Goal: Task Accomplishment & Management: Use online tool/utility

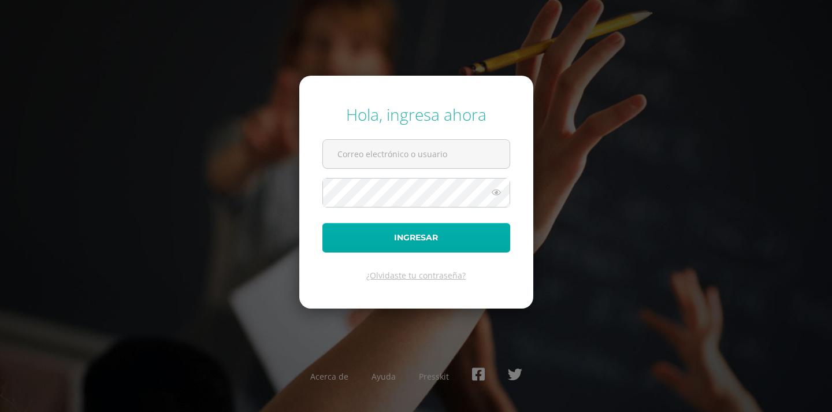
type input "diana.guzmanc@colegiost.edu.gt"
click at [411, 231] on button "Ingresar" at bounding box center [416, 237] width 188 height 29
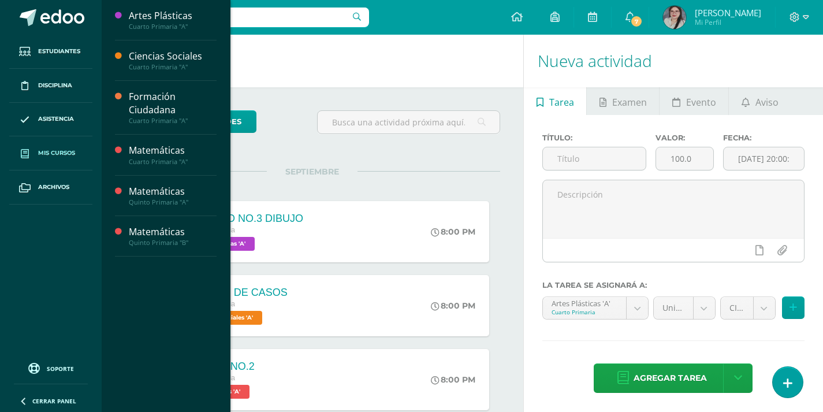
click at [58, 159] on link "Mis cursos" at bounding box center [50, 153] width 83 height 34
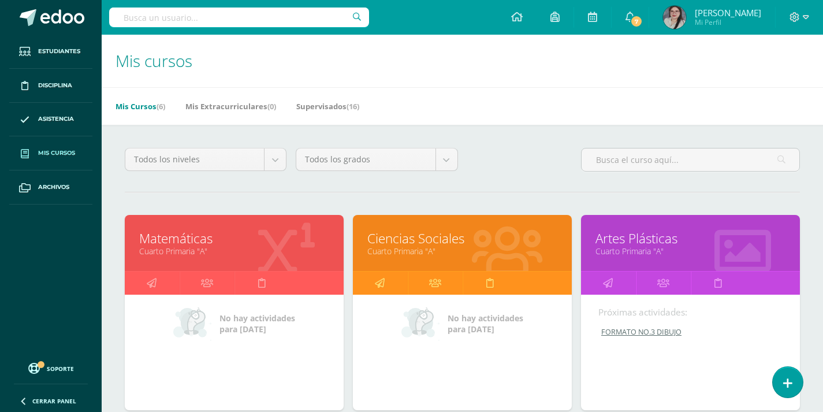
click at [189, 254] on body "Estudiantes Disciplina Asistencia Mis cursos Archivos Soporte Ayuda Reportar un…" at bounding box center [411, 359] width 823 height 719
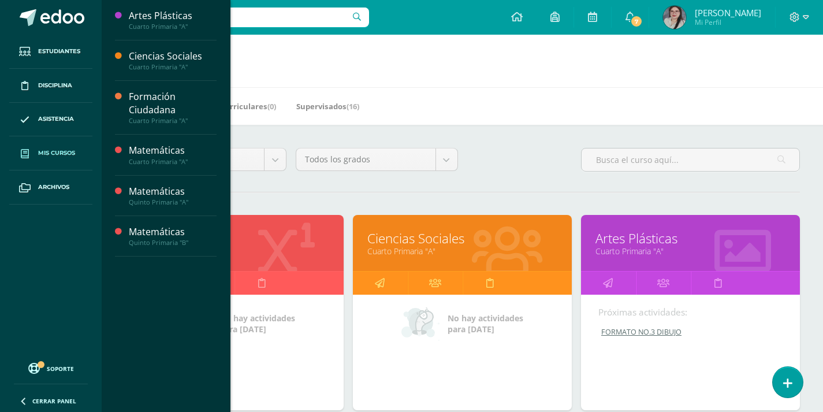
click at [266, 248] on link "Cuarto Primaria "A"" at bounding box center [234, 251] width 190 height 11
click at [283, 258] on icon at bounding box center [286, 250] width 57 height 57
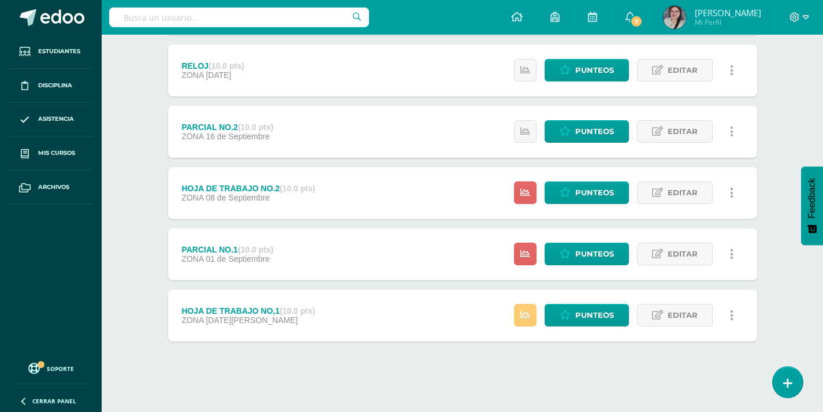
scroll to position [456, 0]
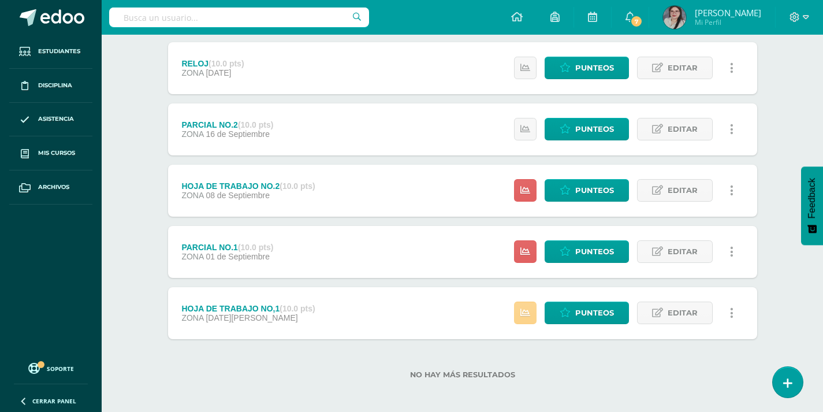
click at [524, 310] on icon at bounding box center [526, 313] width 10 height 10
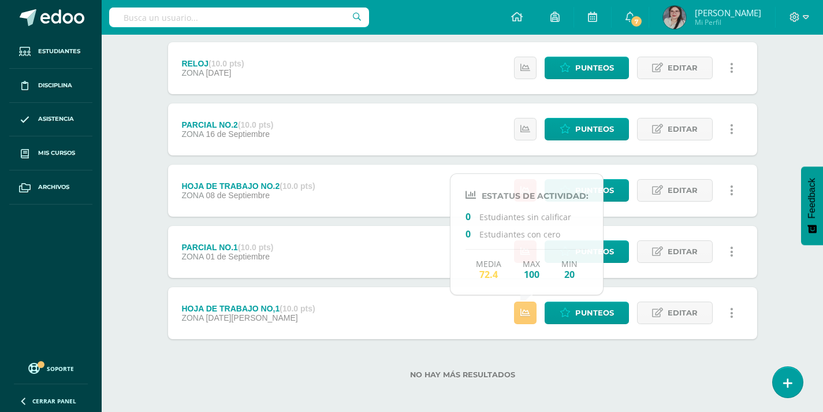
click at [605, 360] on div "No hay más resultados" at bounding box center [462, 366] width 589 height 54
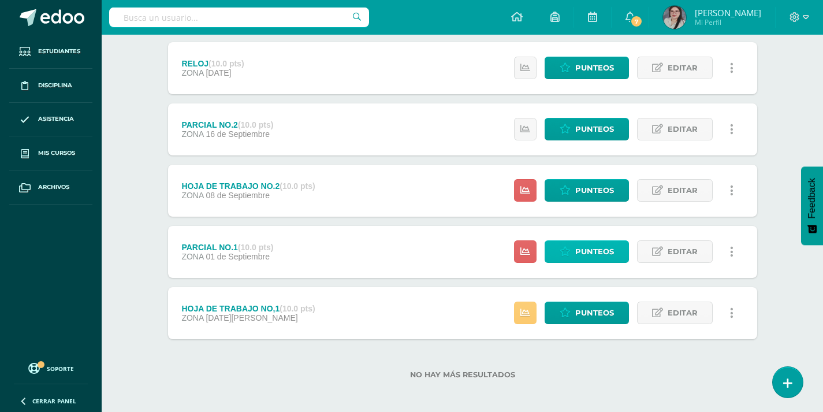
click at [583, 250] on span "Punteos" at bounding box center [594, 251] width 39 height 21
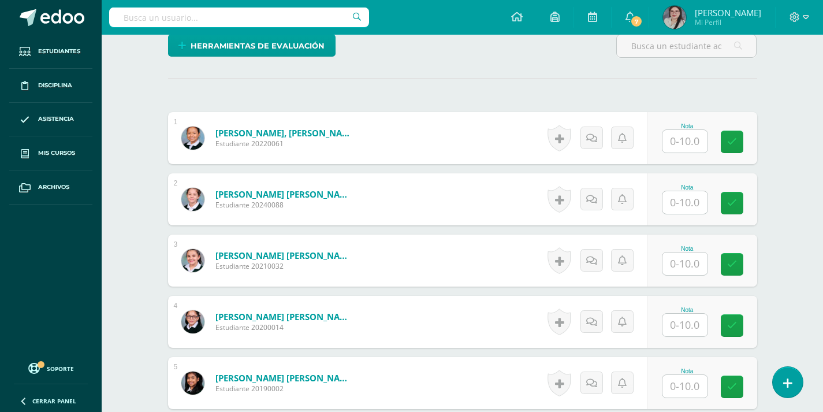
scroll to position [290, 0]
click at [696, 139] on input "text" at bounding box center [685, 140] width 45 height 23
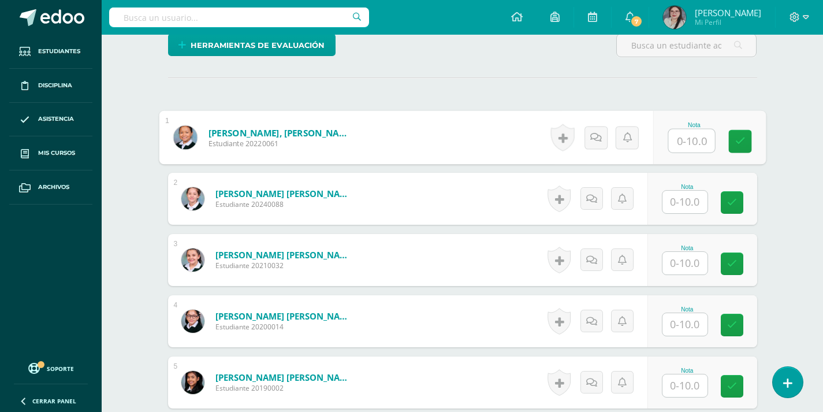
scroll to position [291, 0]
type input "7"
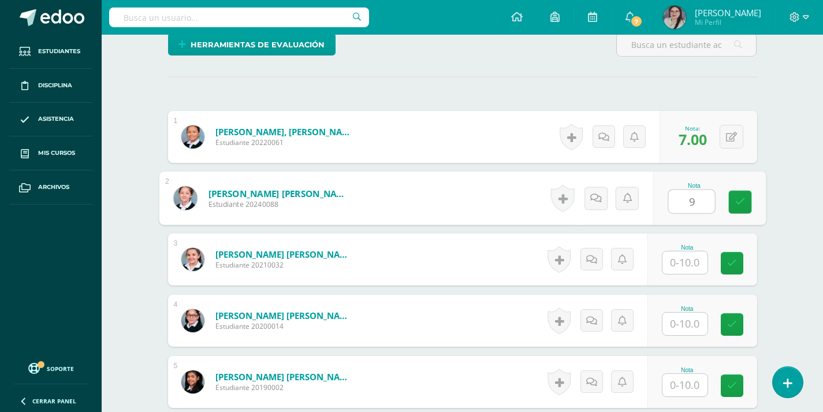
type input "9"
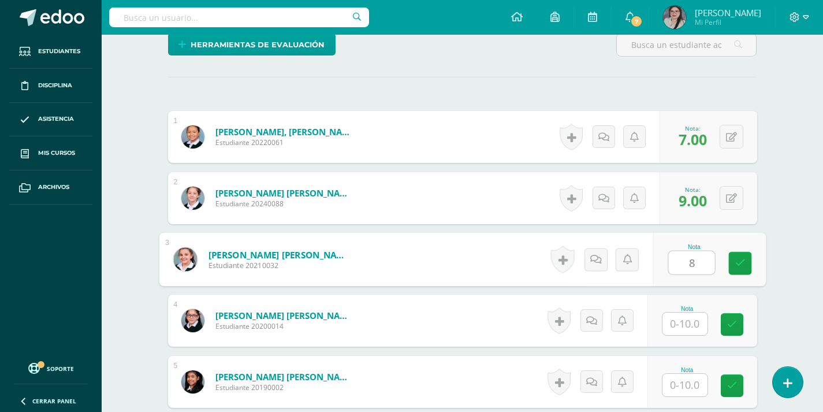
type input "8"
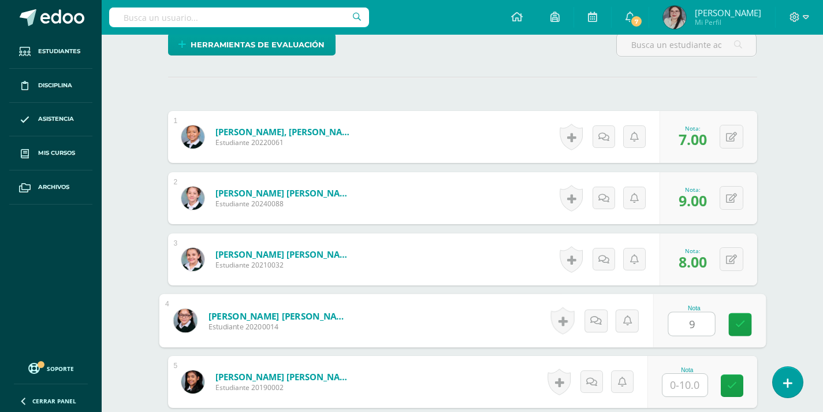
type input "9"
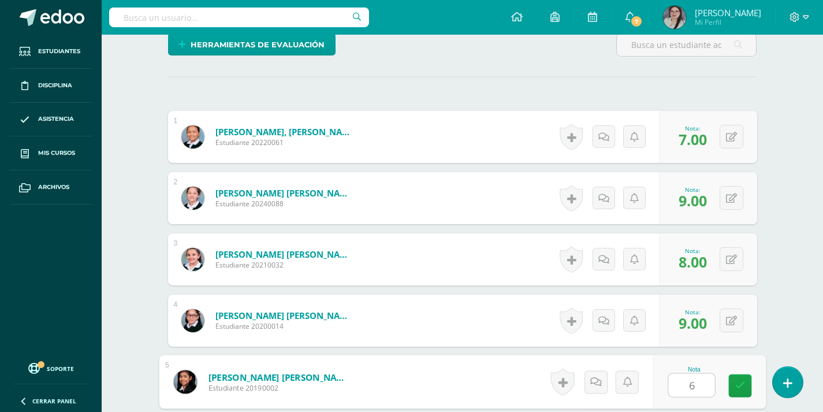
type input "6"
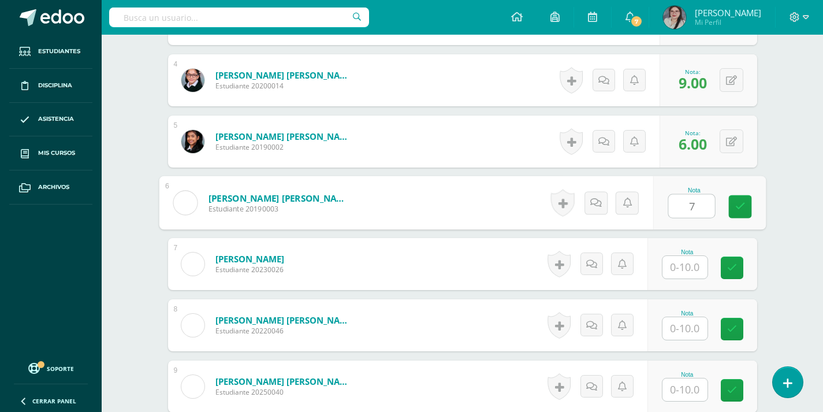
type input "7"
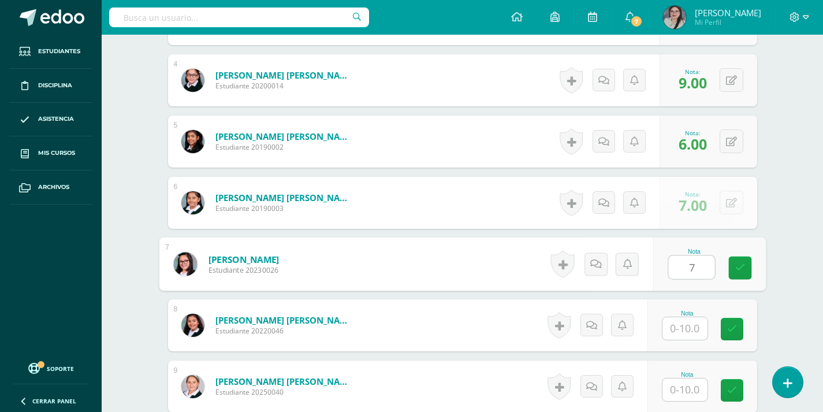
type input "7"
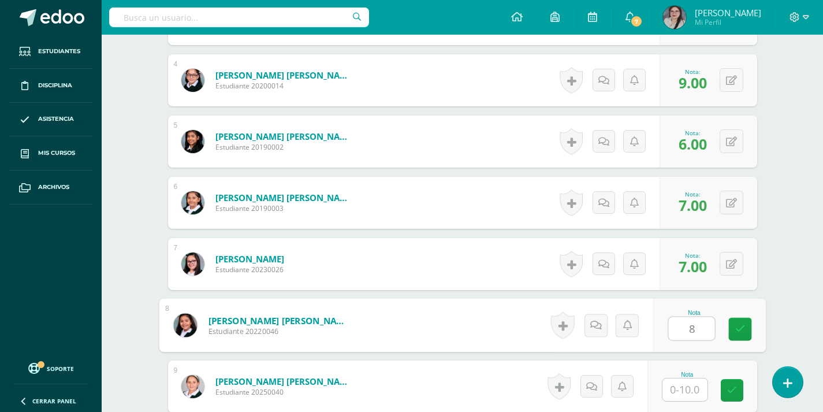
type input "8"
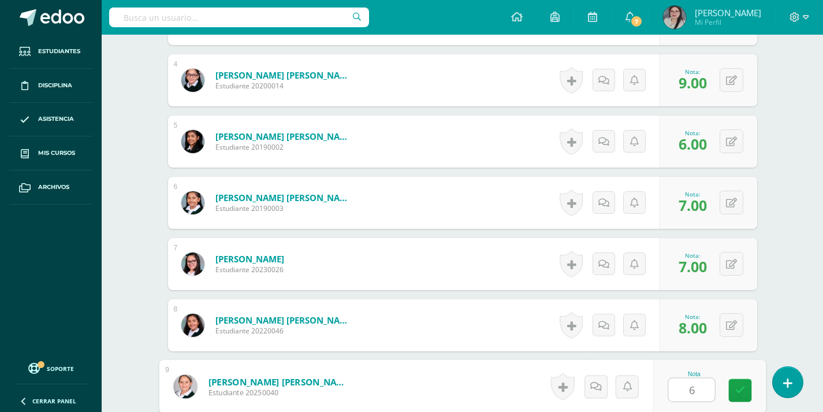
type input "6"
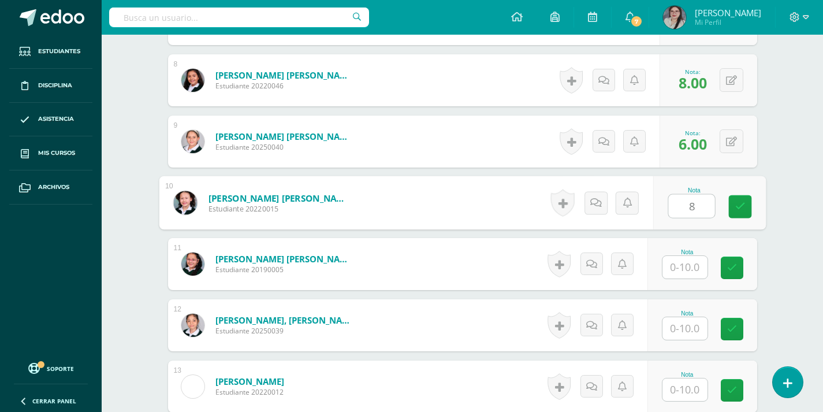
type input "8"
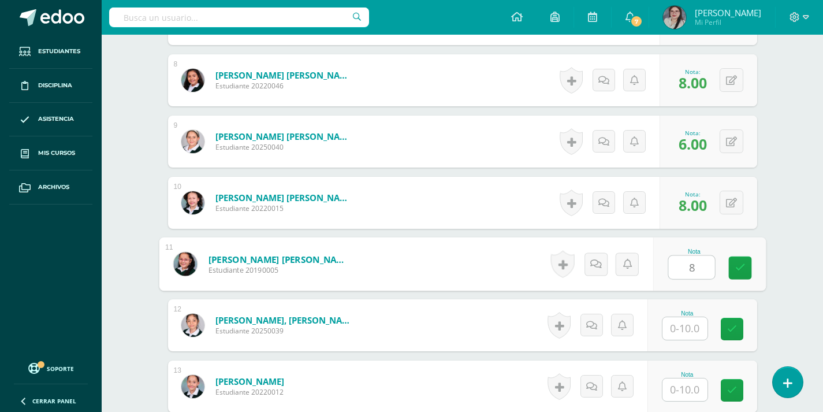
type input "8"
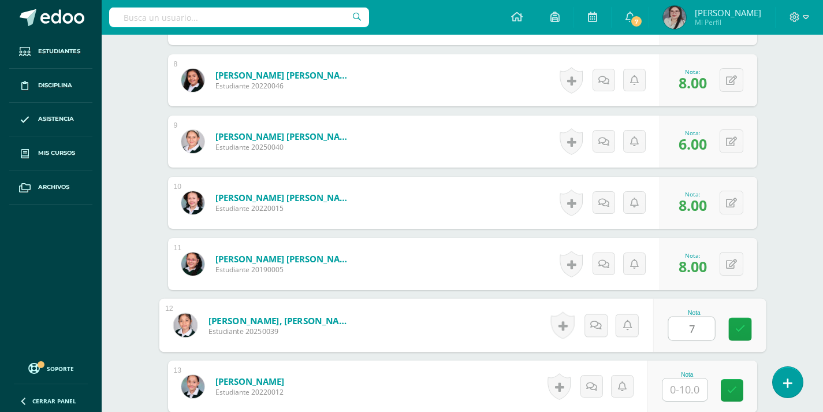
type input "7"
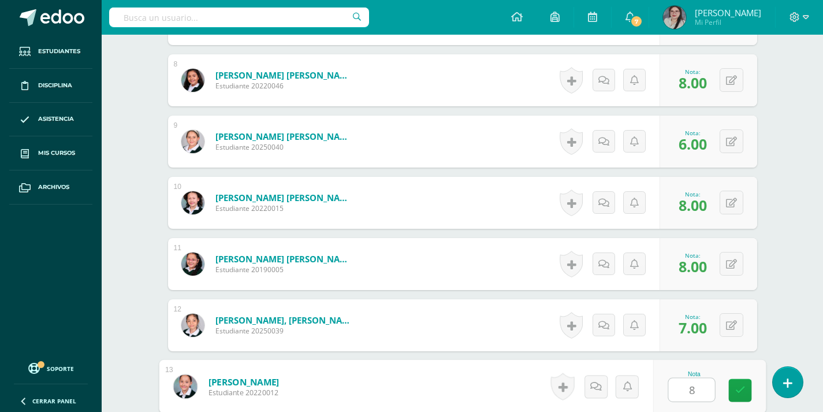
type input "8"
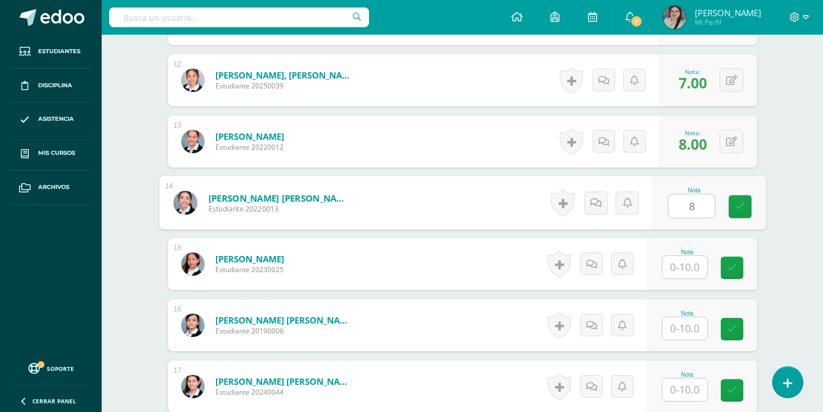
type input "8"
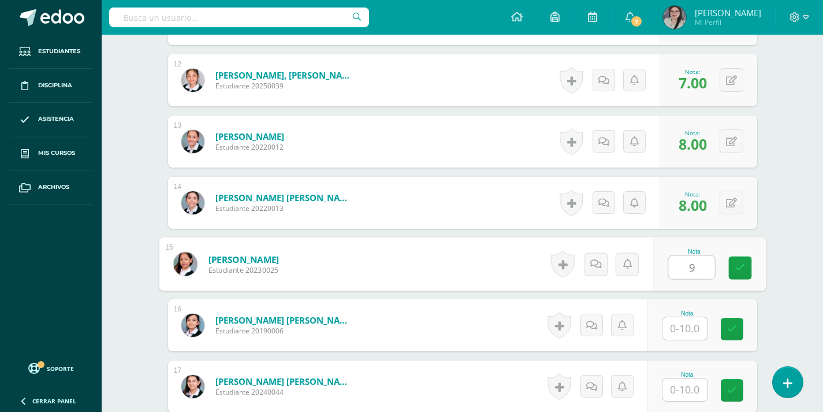
type input "9"
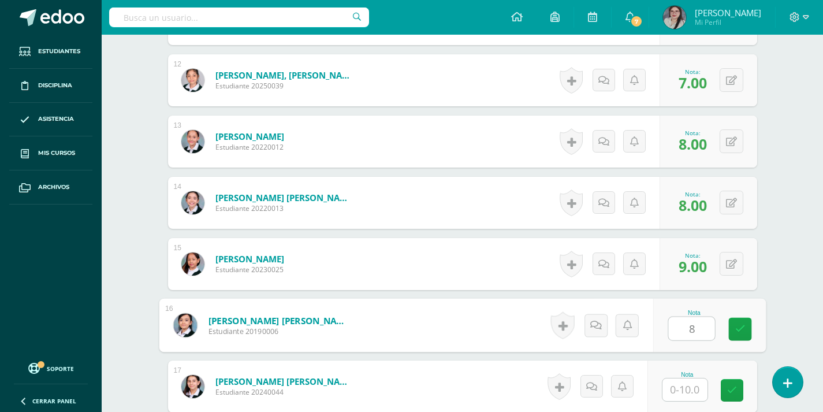
type input "8"
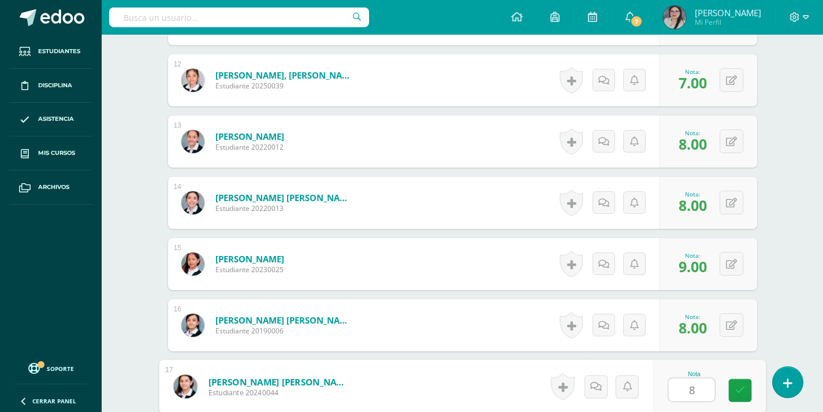
type input "8"
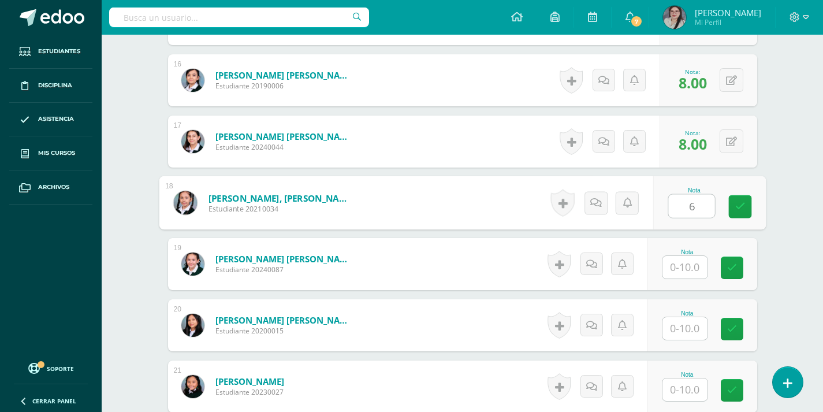
type input "6"
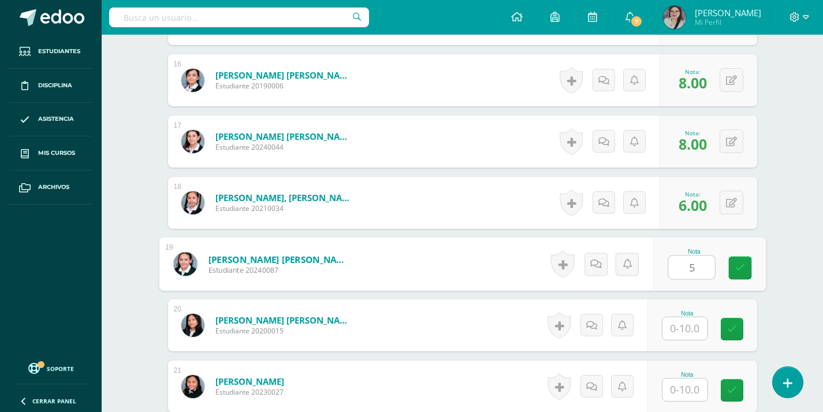
type input "5"
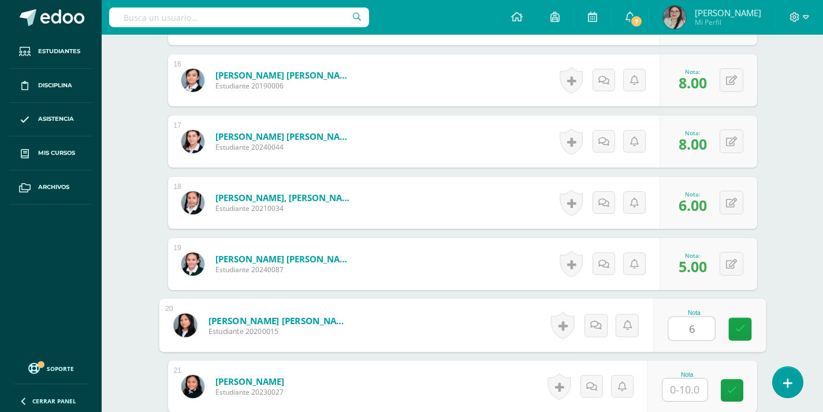
type input "6"
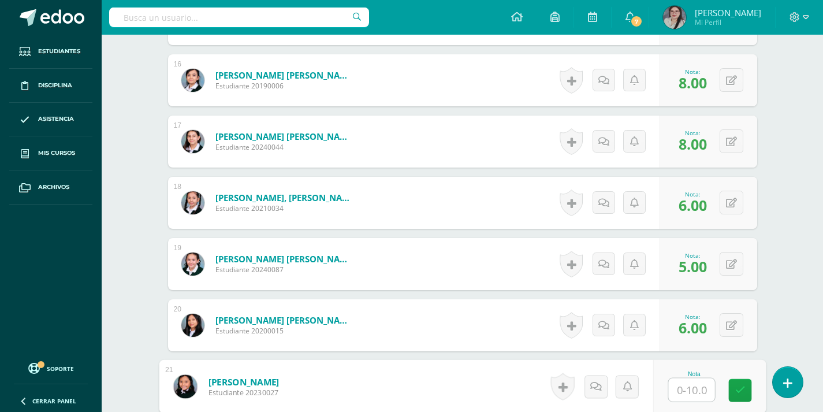
type input "7"
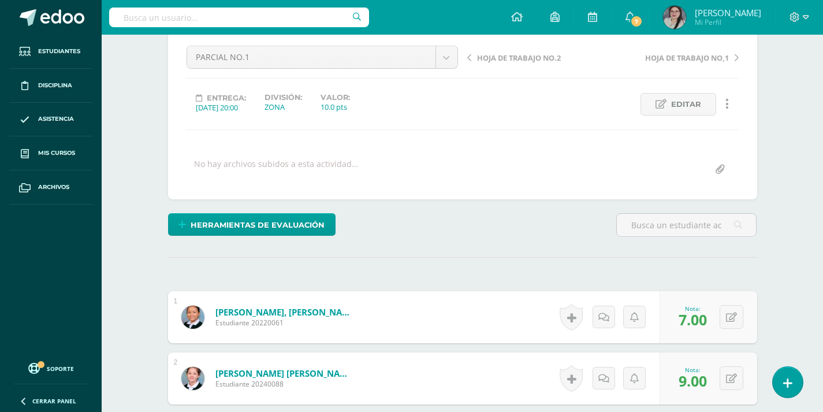
scroll to position [0, 0]
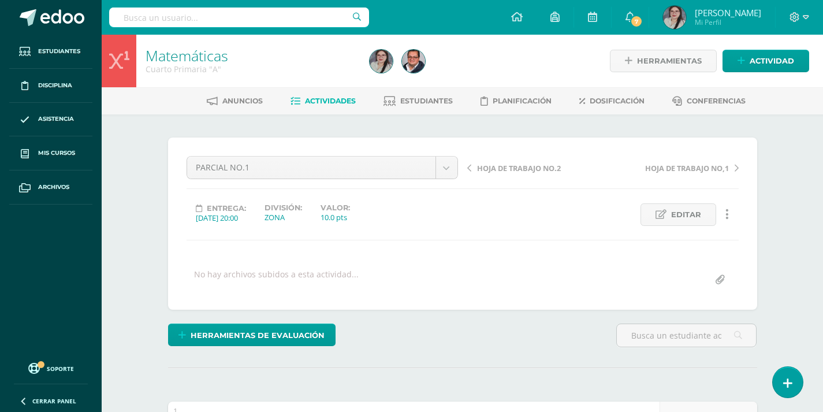
click at [329, 101] on span "Actividades" at bounding box center [330, 100] width 51 height 9
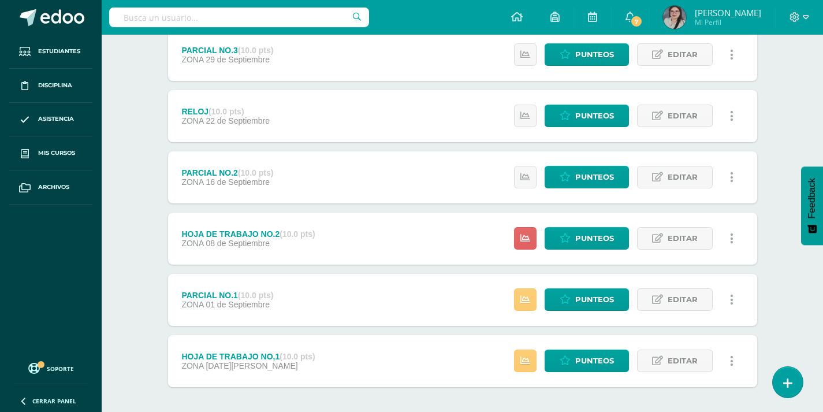
scroll to position [456, 0]
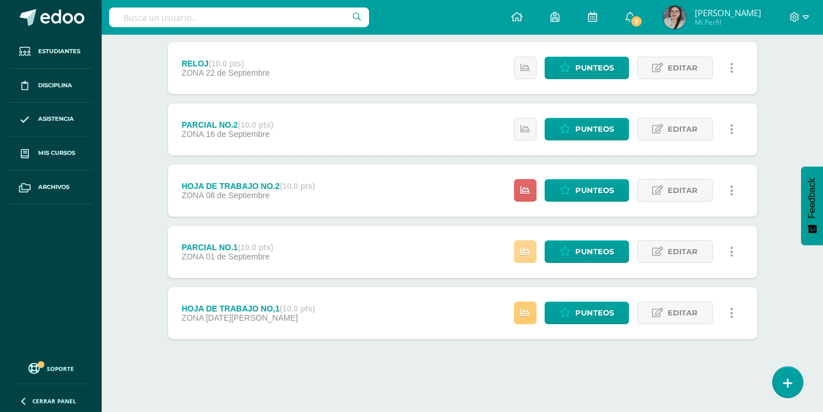
click at [522, 255] on icon at bounding box center [526, 252] width 10 height 10
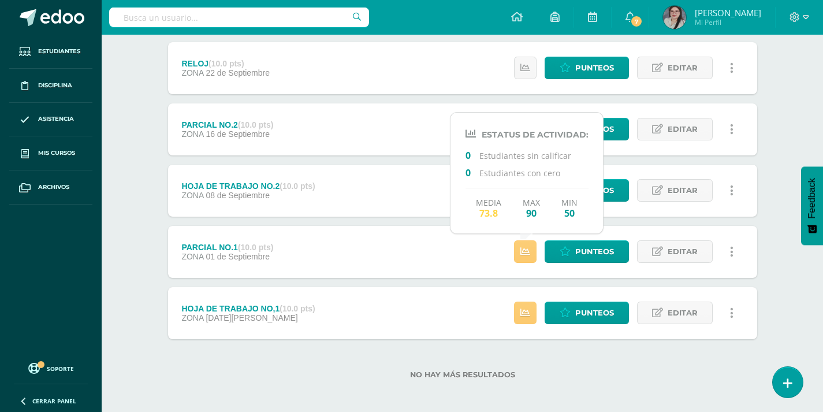
click at [610, 367] on div "No hay más resultados" at bounding box center [462, 366] width 589 height 54
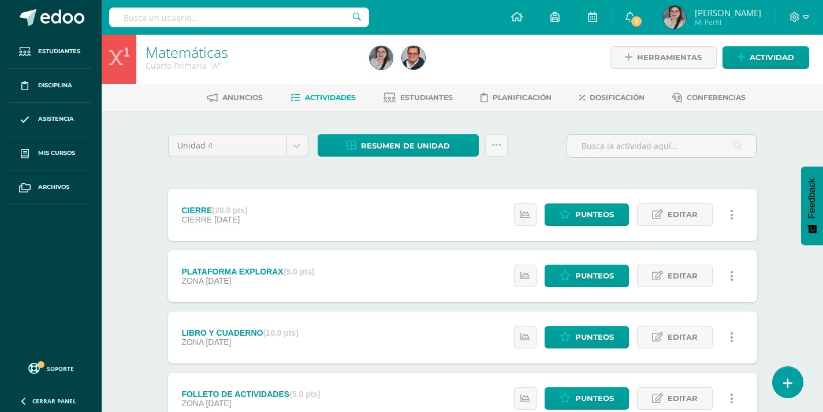
scroll to position [0, 0]
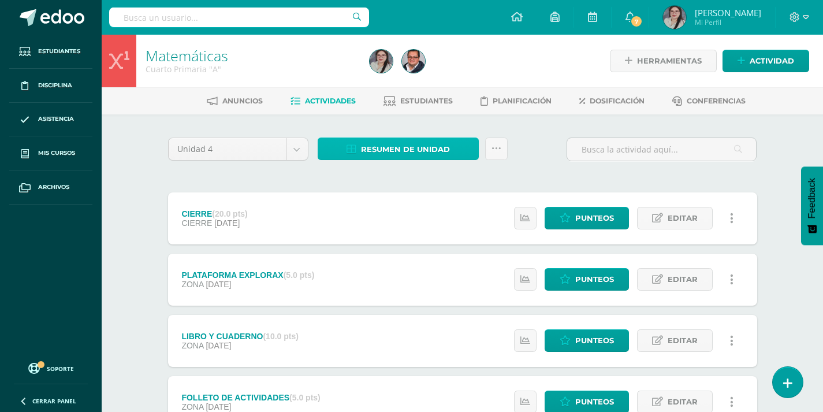
click at [432, 155] on span "Resumen de unidad" at bounding box center [405, 149] width 89 height 21
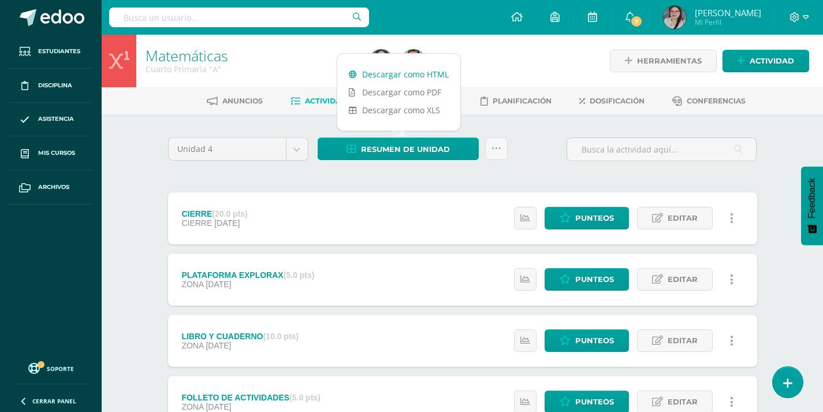
click at [422, 80] on link "Descargar como HTML" at bounding box center [398, 74] width 123 height 18
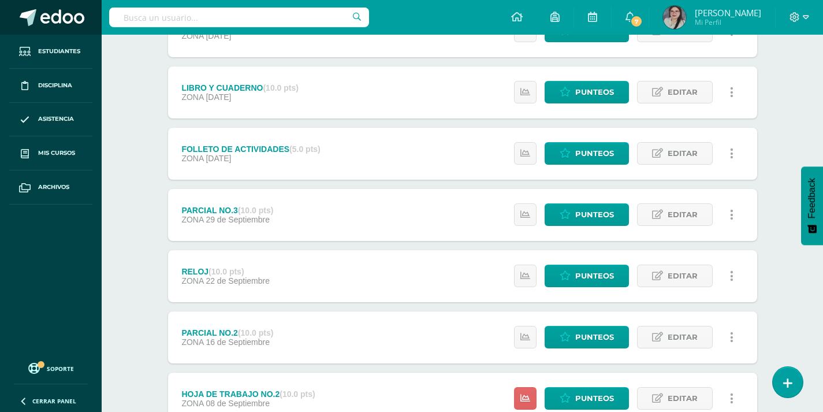
scroll to position [172, 0]
